Goal: Task Accomplishment & Management: Use online tool/utility

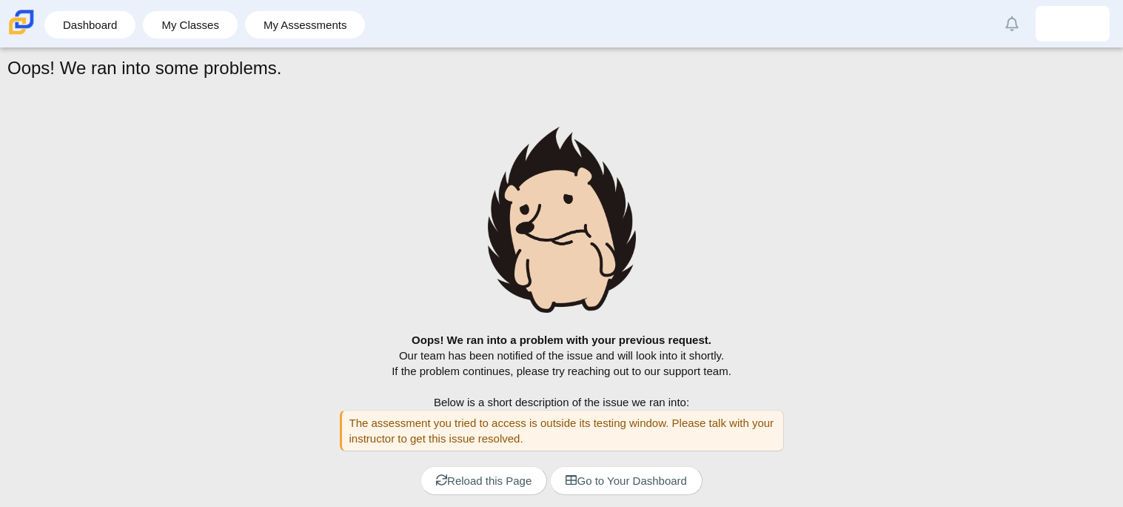
click at [112, 41] on li "Dashboard" at bounding box center [93, 24] width 98 height 33
click at [107, 35] on link "Dashboard" at bounding box center [90, 24] width 76 height 27
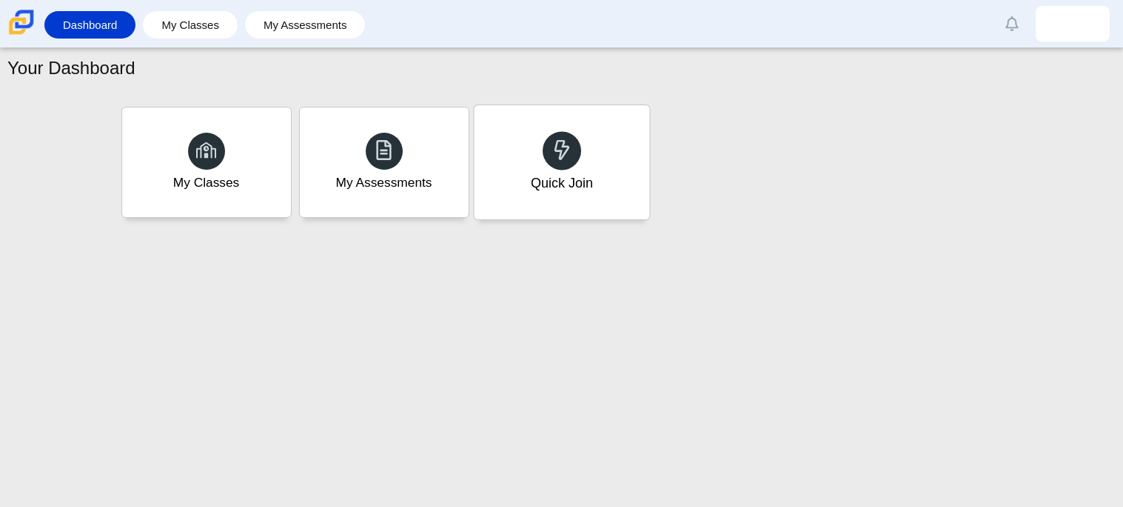
click at [545, 140] on div at bounding box center [562, 150] width 39 height 39
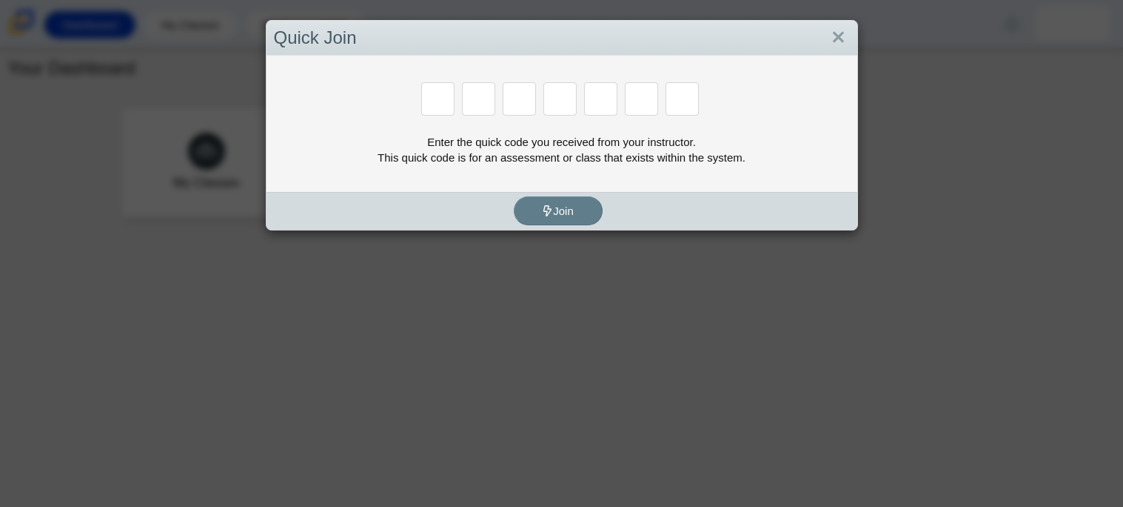
paste input "6"
type input "6"
type input "P"
type input "C"
type input "2"
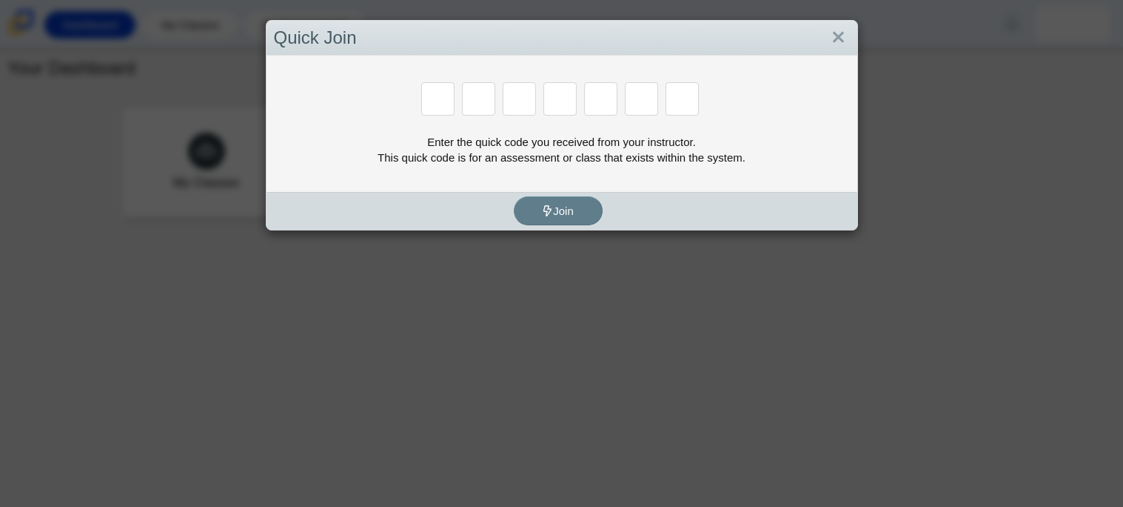
type input "X"
type input "F"
type input "D"
click at [545, 140] on div "Enter the quick code you received from your instructor. This quick code is for …" at bounding box center [562, 149] width 576 height 31
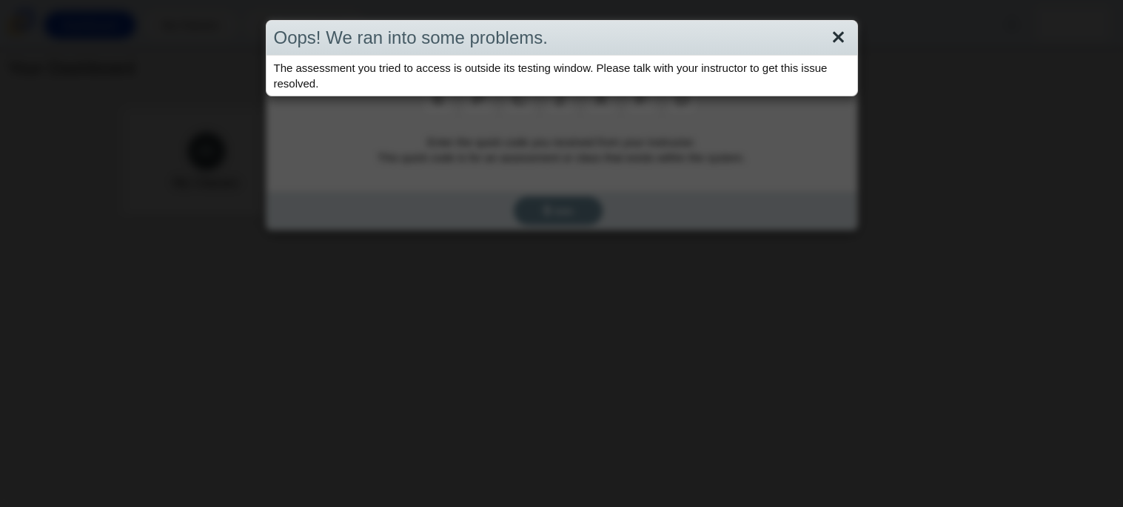
click at [847, 44] on link "Close" at bounding box center [838, 37] width 23 height 25
